Goal: Check status: Check status

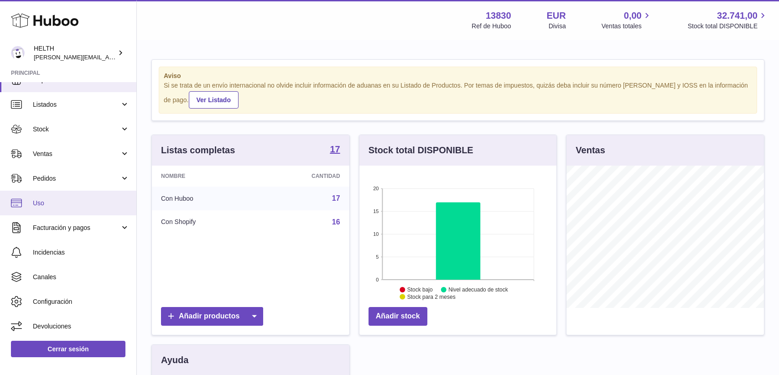
scroll to position [15, 0]
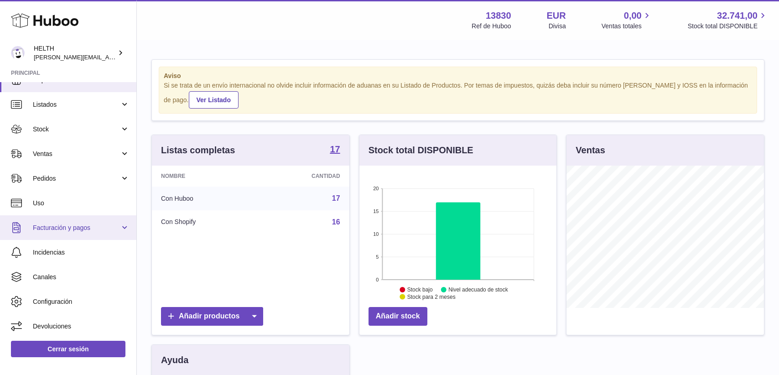
click at [90, 224] on span "Facturación y pagos" at bounding box center [76, 228] width 87 height 9
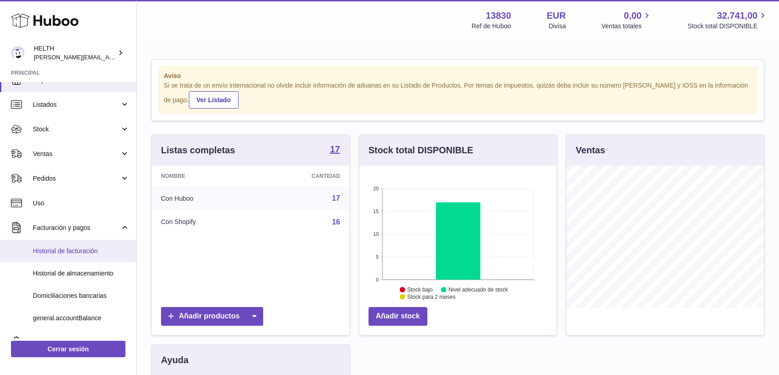
click at [91, 249] on span "Historial de facturación" at bounding box center [81, 251] width 97 height 9
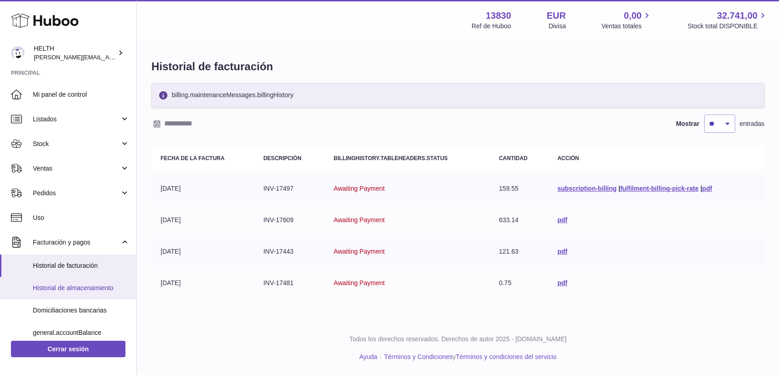
click at [94, 297] on link "Historial de almacenamiento" at bounding box center [68, 288] width 136 height 22
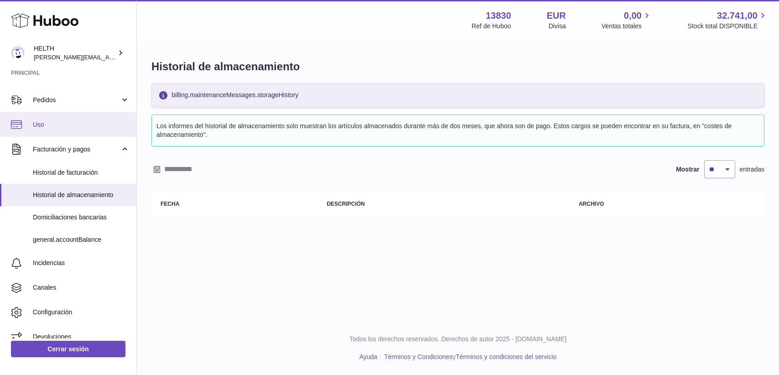
scroll to position [91, 0]
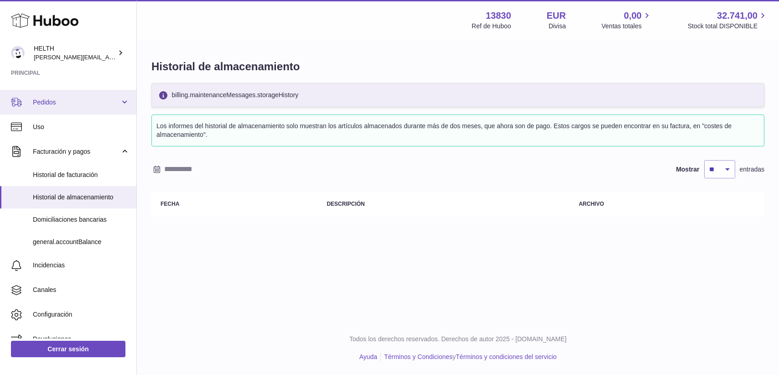
click at [74, 105] on span "Pedidos" at bounding box center [76, 102] width 87 height 9
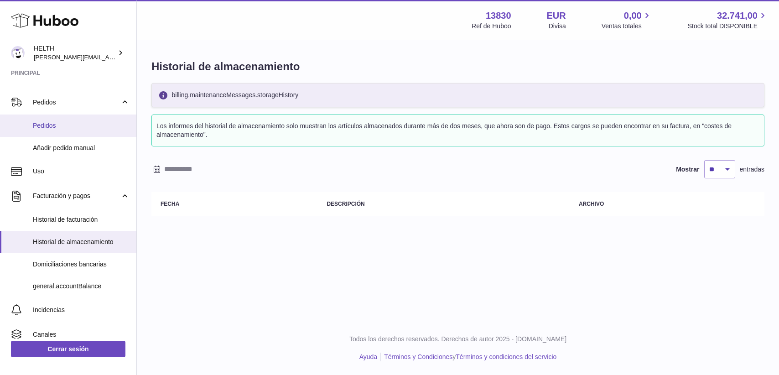
click at [74, 125] on span "Pedidos" at bounding box center [81, 125] width 97 height 9
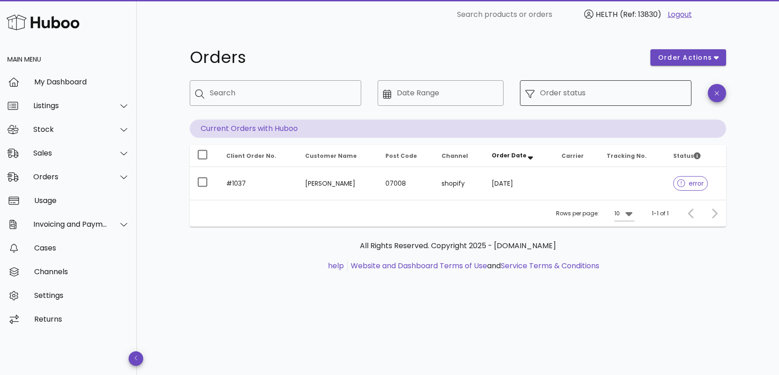
click at [565, 94] on input "Order status" at bounding box center [613, 93] width 146 height 15
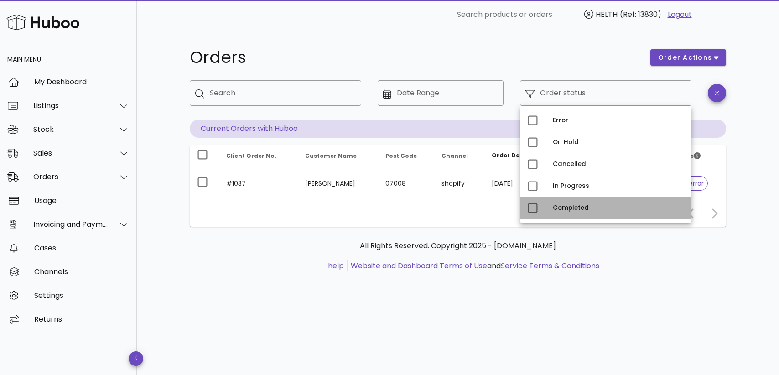
click at [572, 208] on div "Completed" at bounding box center [618, 207] width 131 height 7
type input "**********"
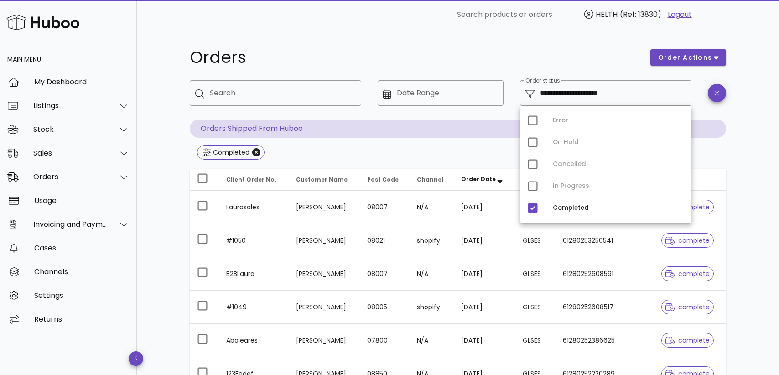
click at [741, 224] on div "**********" at bounding box center [458, 326] width 580 height 595
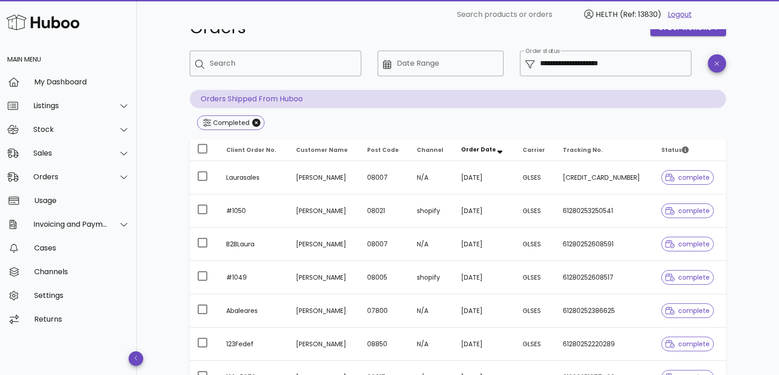
scroll to position [42, 0]
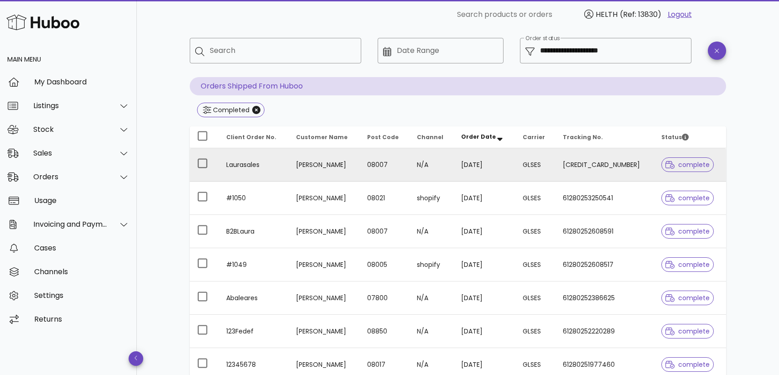
click at [360, 167] on td "[PERSON_NAME]" at bounding box center [324, 164] width 71 height 33
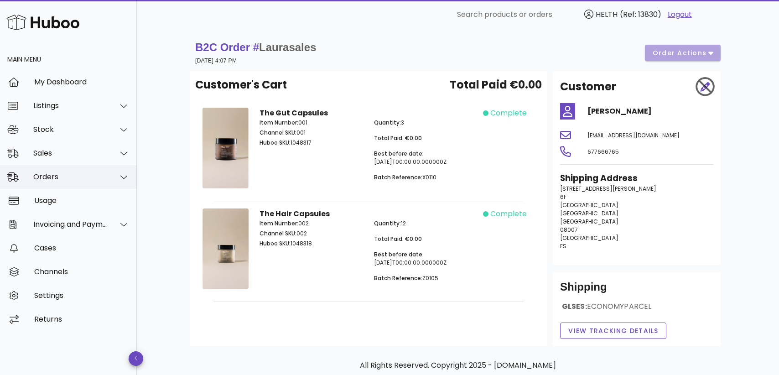
click at [74, 177] on div "Orders" at bounding box center [70, 176] width 74 height 9
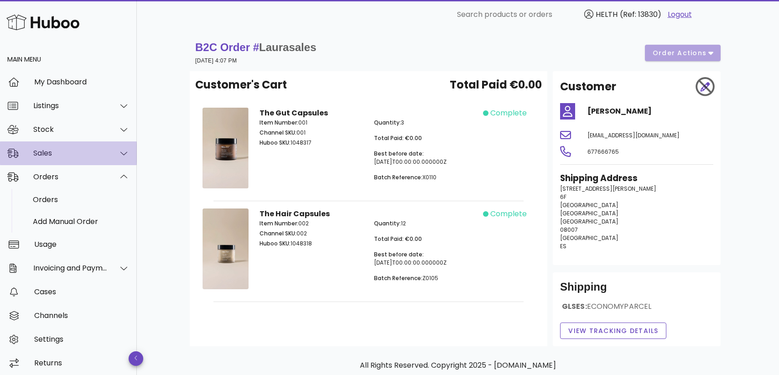
click at [69, 155] on div "Sales" at bounding box center [70, 153] width 74 height 9
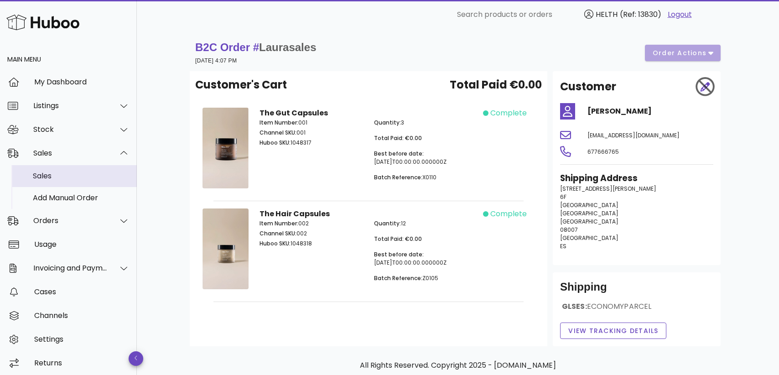
click at [69, 175] on div "Sales" at bounding box center [81, 176] width 97 height 9
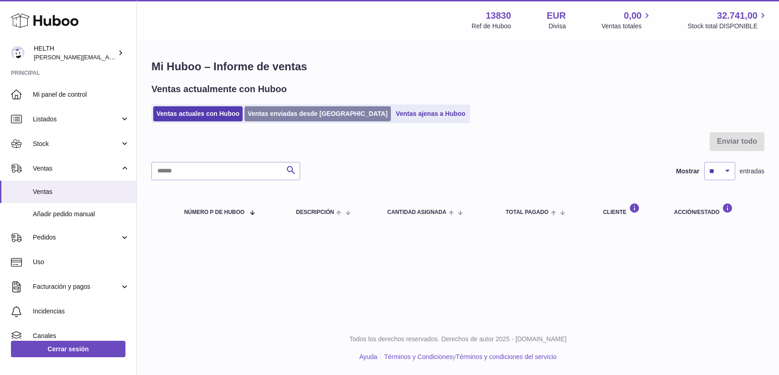
click at [311, 118] on link "Ventas enviadas desde Huboo" at bounding box center [318, 113] width 146 height 15
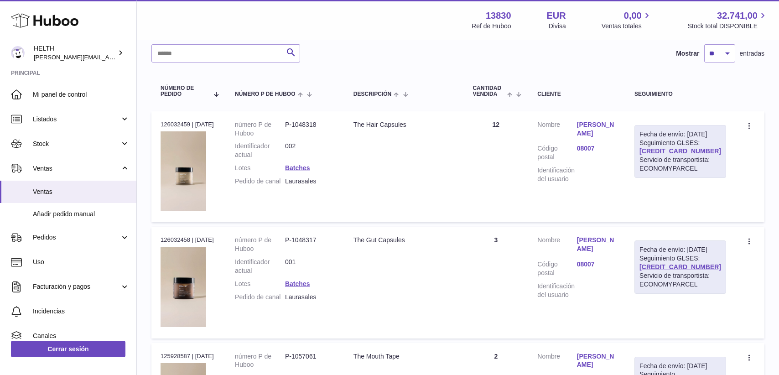
scroll to position [105, 0]
click at [750, 240] on icon at bounding box center [749, 241] width 1 height 6
click at [740, 200] on td "Crear una incidencia Duplicar la orden" at bounding box center [750, 166] width 29 height 111
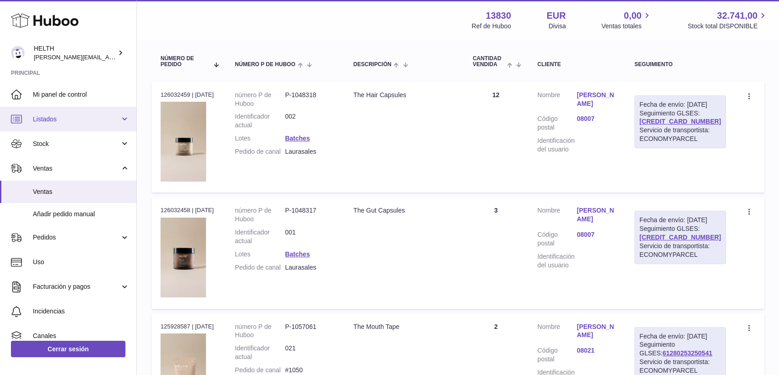
scroll to position [0, 0]
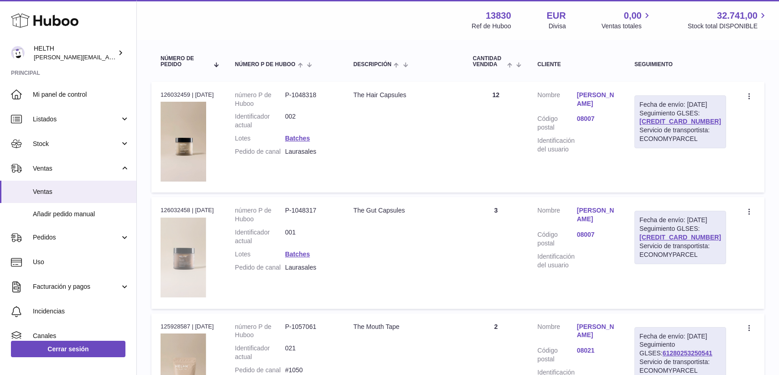
click at [188, 258] on img at bounding box center [184, 258] width 46 height 80
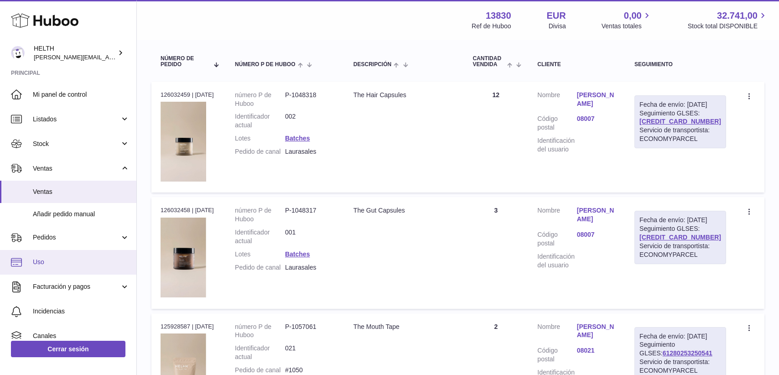
click at [54, 260] on span "Uso" at bounding box center [81, 262] width 97 height 9
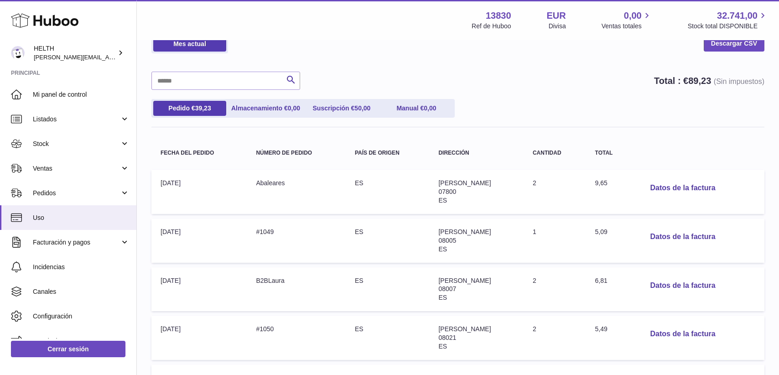
scroll to position [49, 0]
click at [428, 111] on link "Manual € 0,00" at bounding box center [416, 107] width 73 height 15
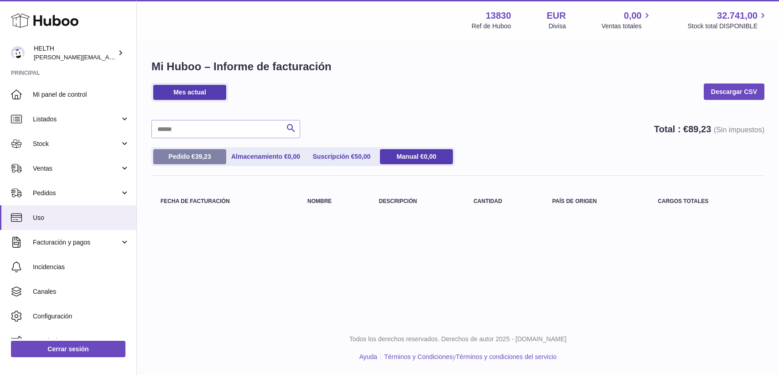
click at [191, 149] on link "Pedido € 39,23" at bounding box center [189, 156] width 73 height 15
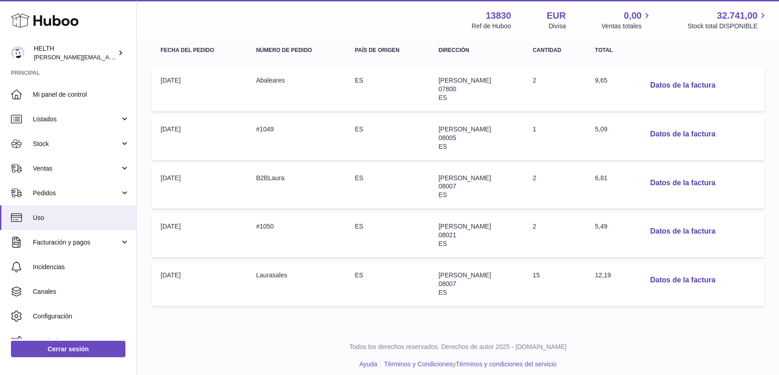
scroll to position [151, 0]
click at [680, 273] on button "Datos de la factura" at bounding box center [683, 280] width 80 height 19
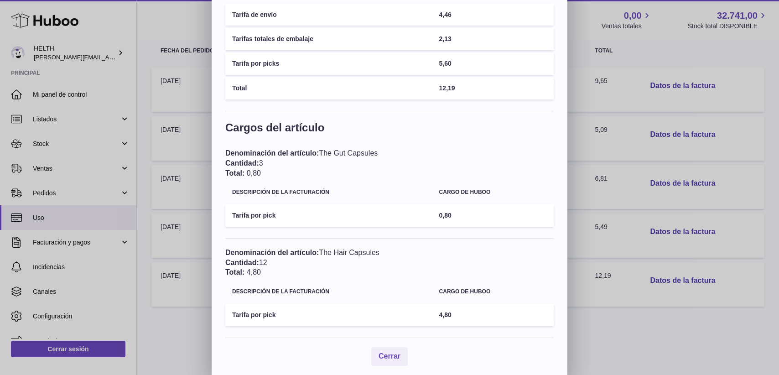
scroll to position [103, 0]
